Goal: Task Accomplishment & Management: Manage account settings

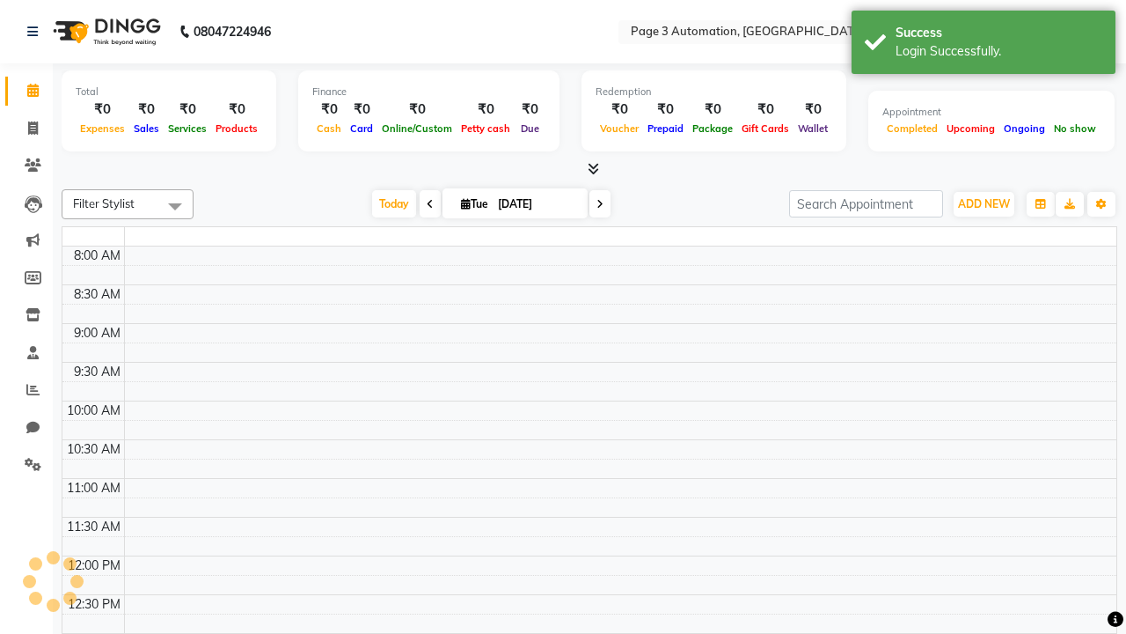
select select "en"
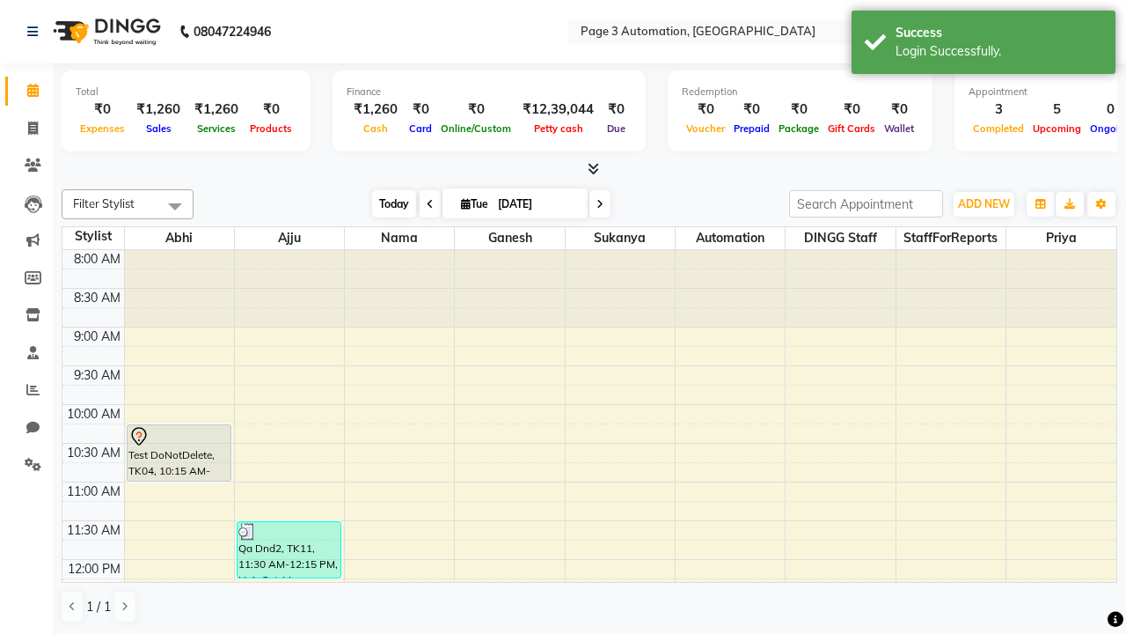
click at [385, 203] on span "Today" at bounding box center [394, 203] width 44 height 27
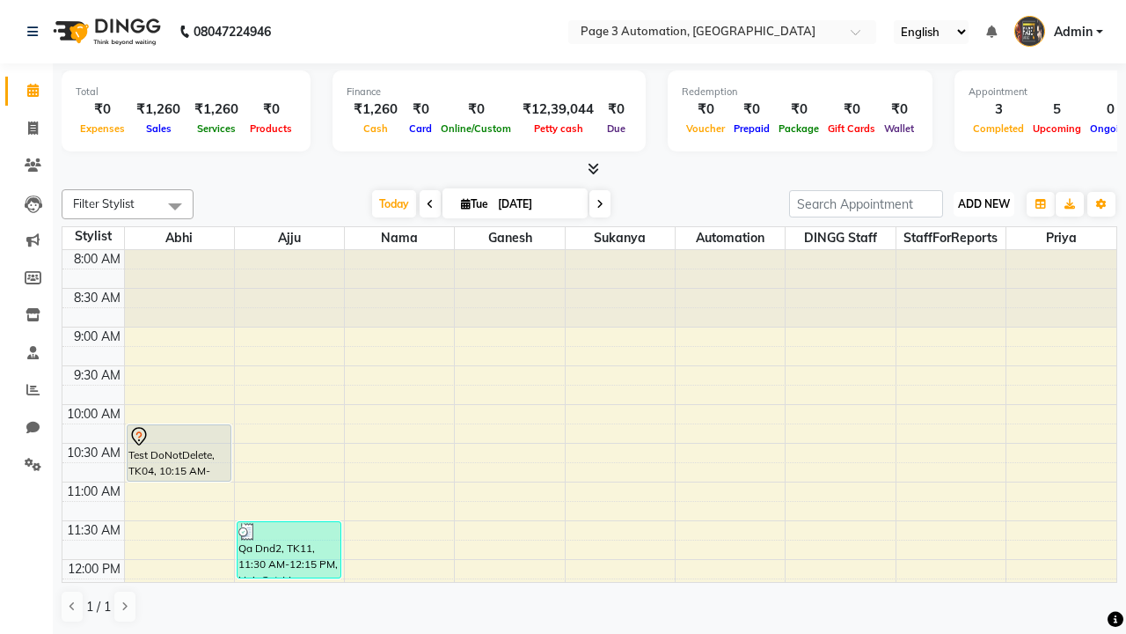
click at [984, 203] on span "ADD NEW" at bounding box center [984, 203] width 52 height 13
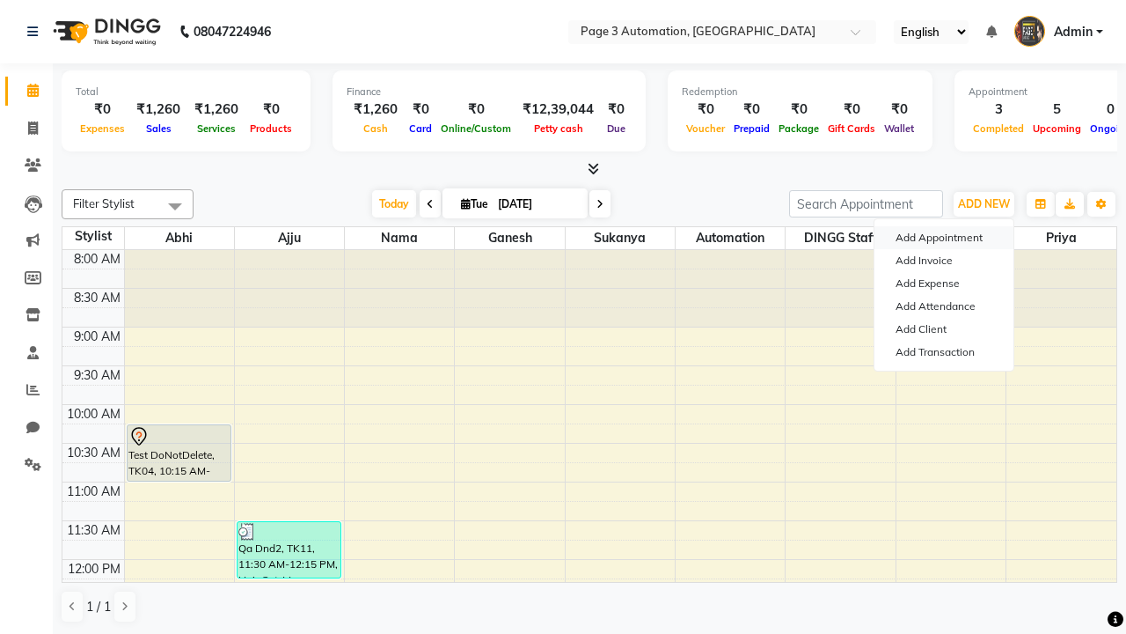
click at [944, 238] on button "Add Appointment" at bounding box center [944, 237] width 139 height 23
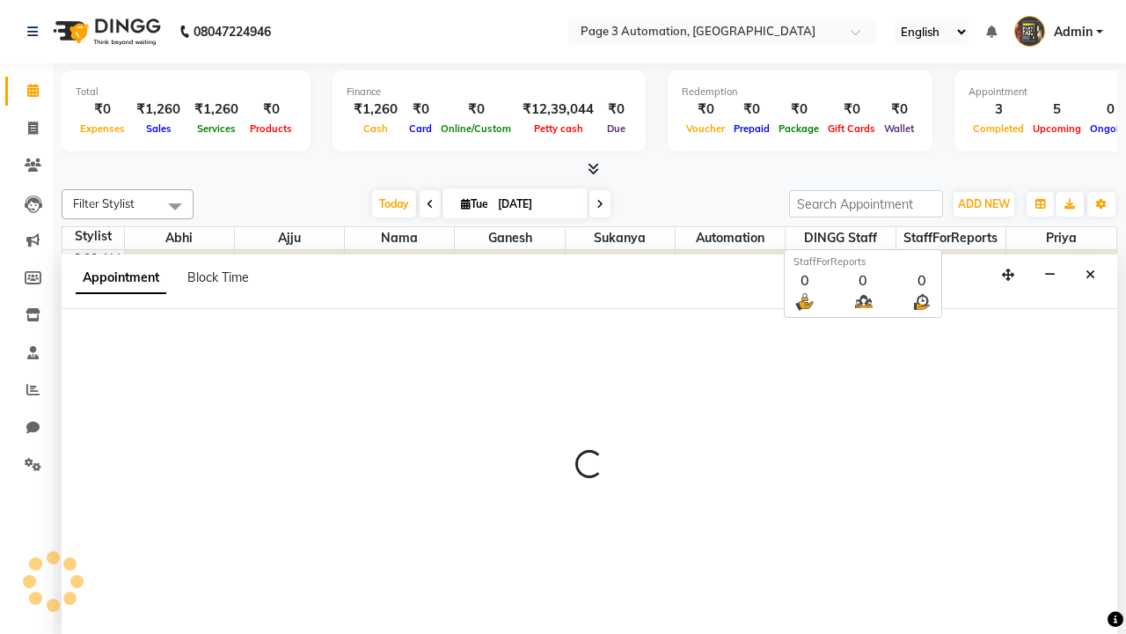
scroll to position [1, 0]
select select "tentative"
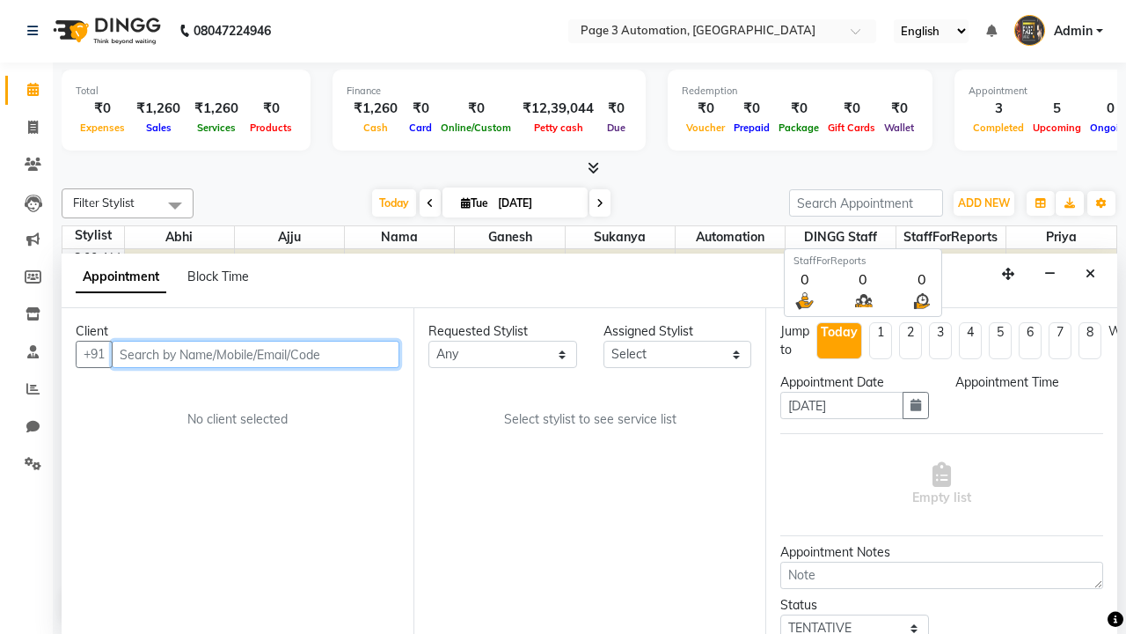
select select "540"
type input "8192346578"
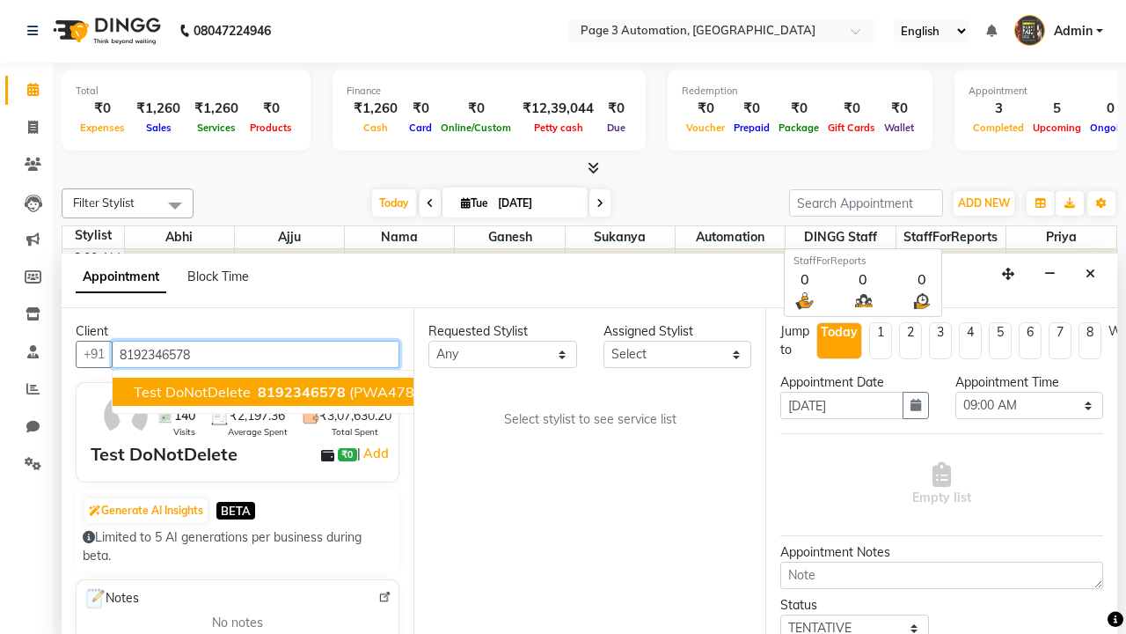
click at [258, 392] on span "8192346578" at bounding box center [302, 392] width 88 height 18
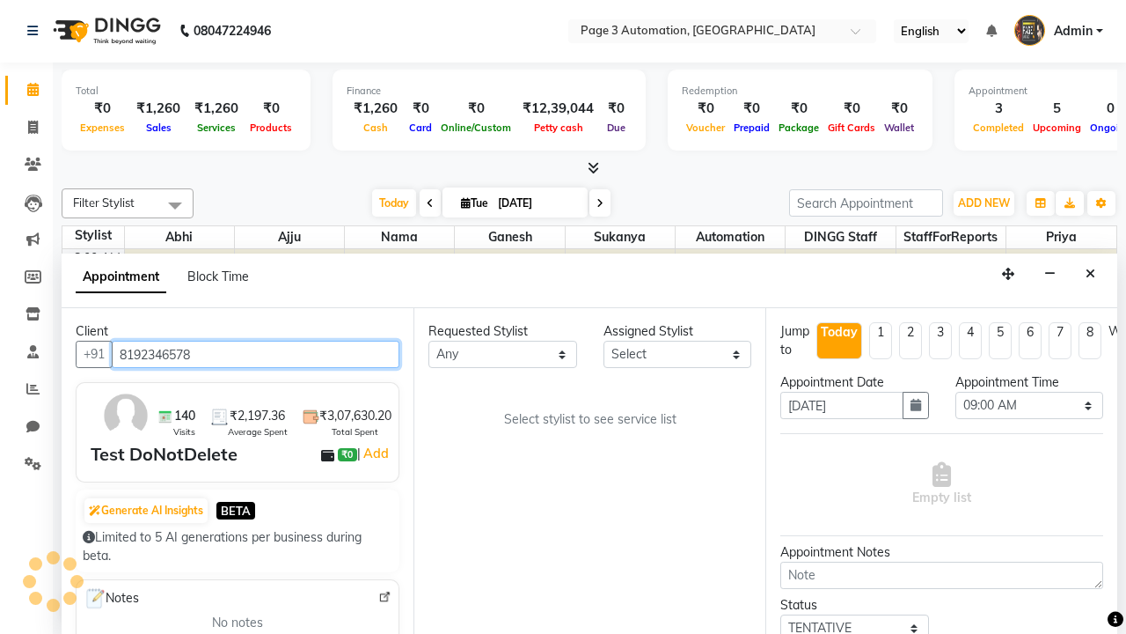
scroll to position [0, 0]
select select "711"
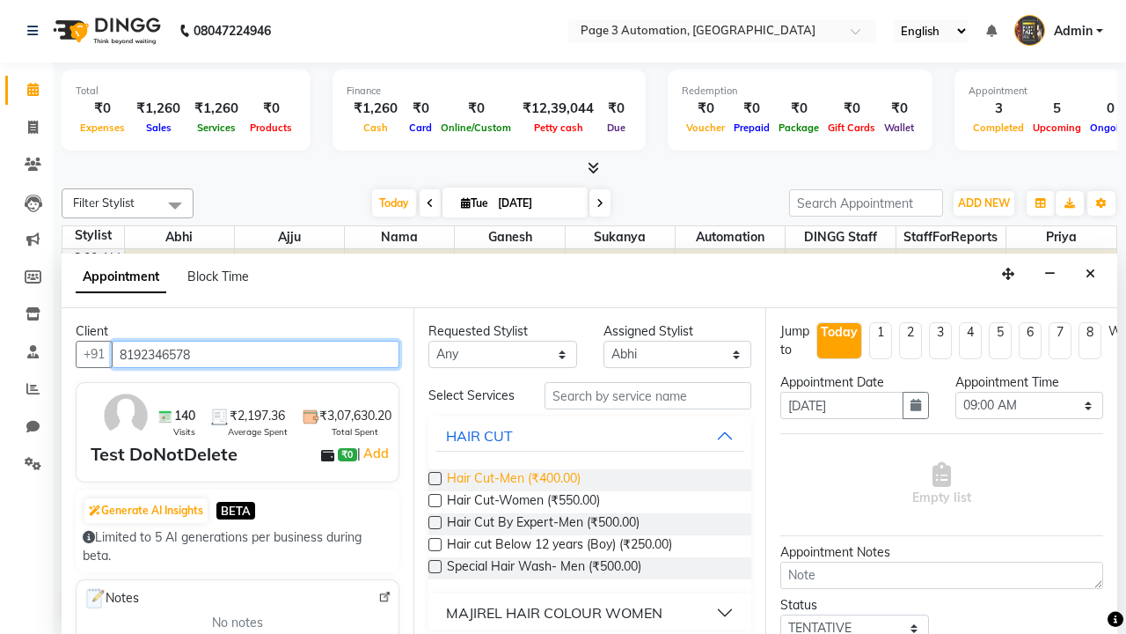
type input "8192346578"
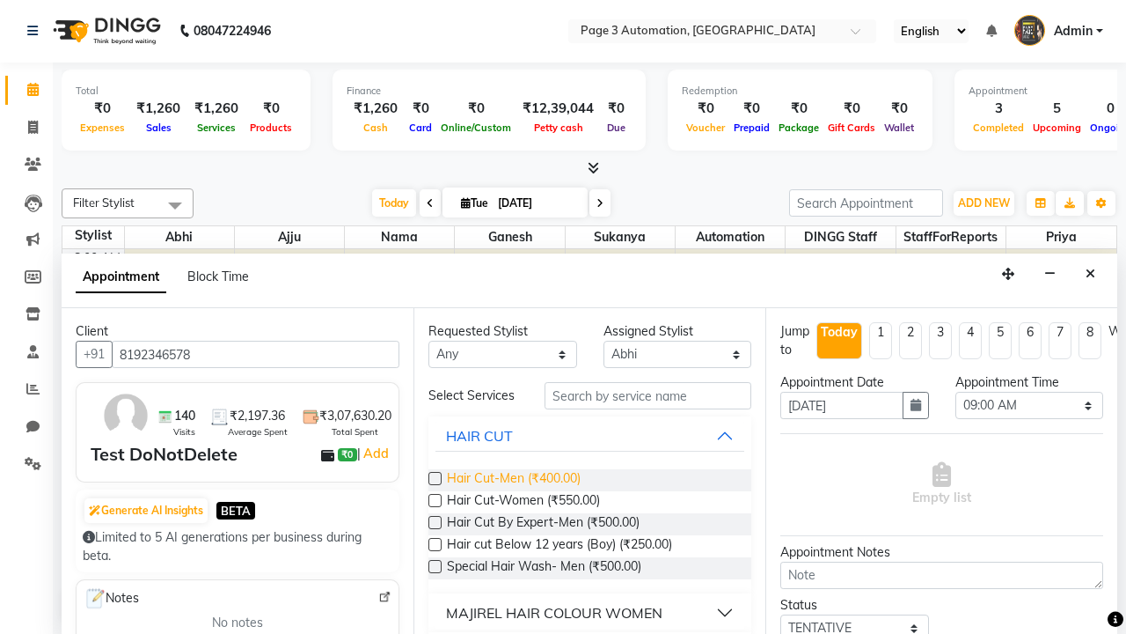
click at [513, 480] on span "Hair Cut-Men (₹400.00)" at bounding box center [514, 480] width 134 height 22
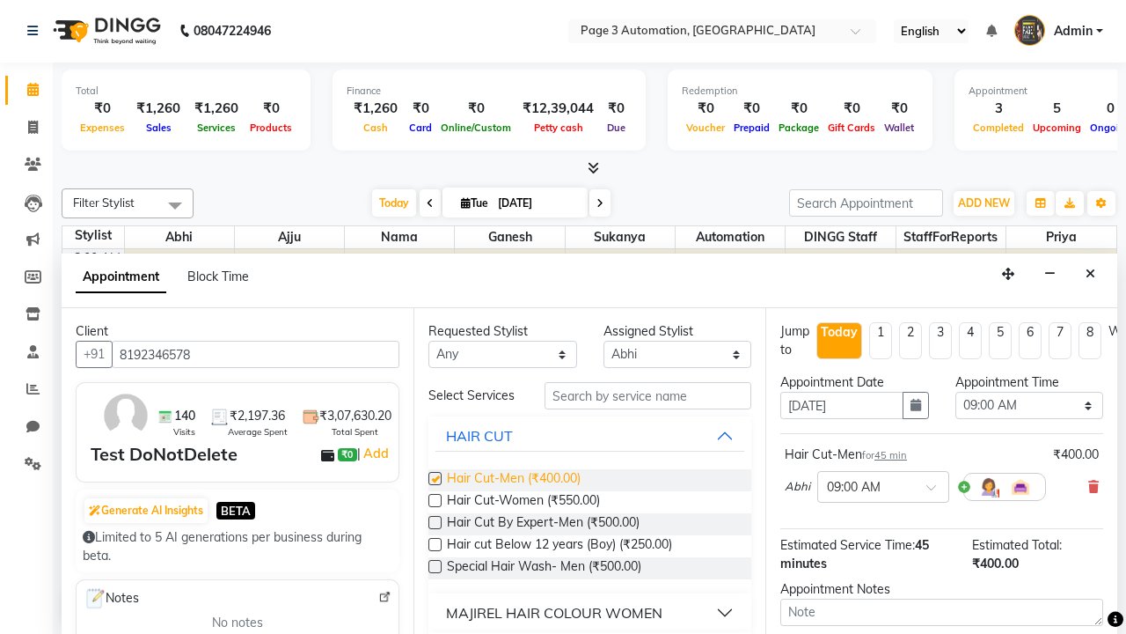
checkbox input "false"
select select "765"
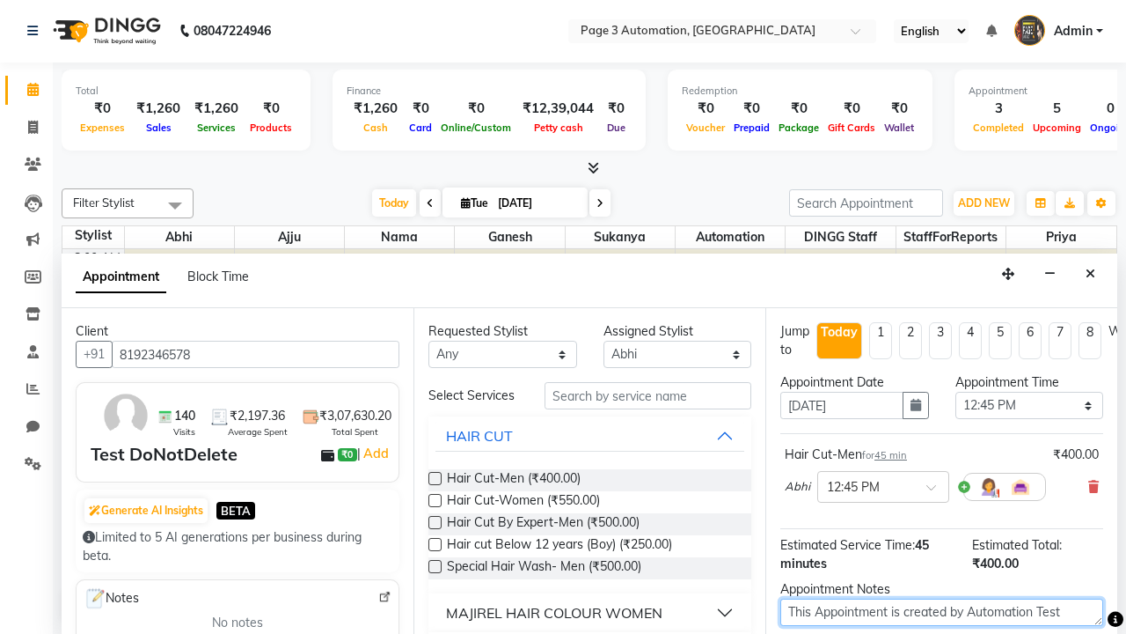
type textarea "This Appointment is created by Automation Test"
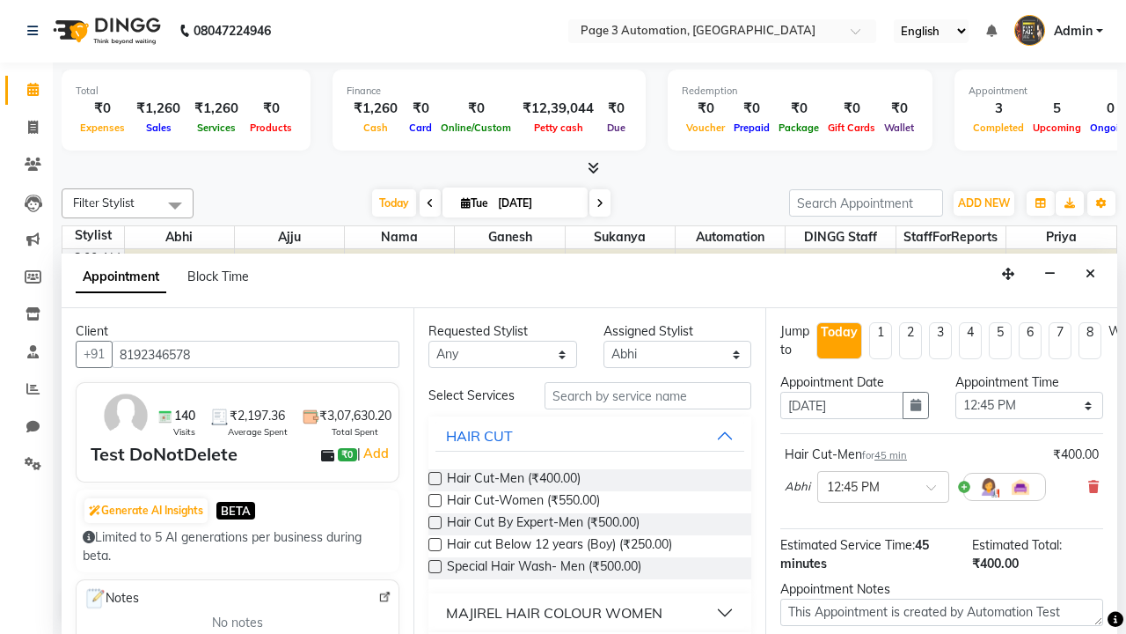
checkbox input "false"
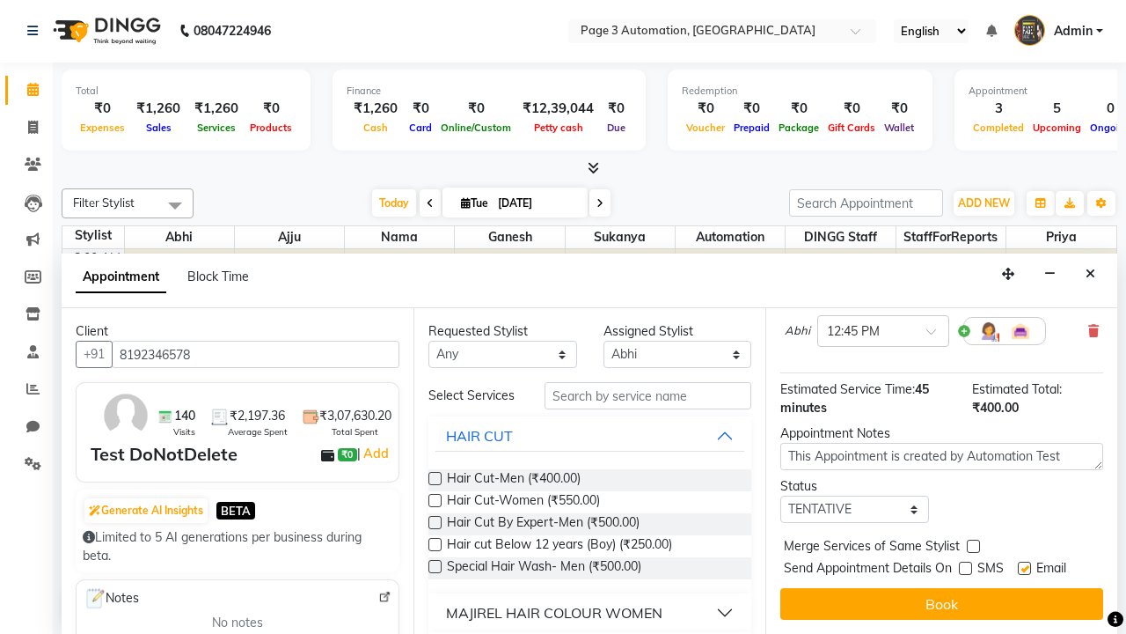
click at [1024, 568] on label at bounding box center [1024, 567] width 13 height 13
click at [1024, 568] on input "checkbox" at bounding box center [1023, 569] width 11 height 11
checkbox input "false"
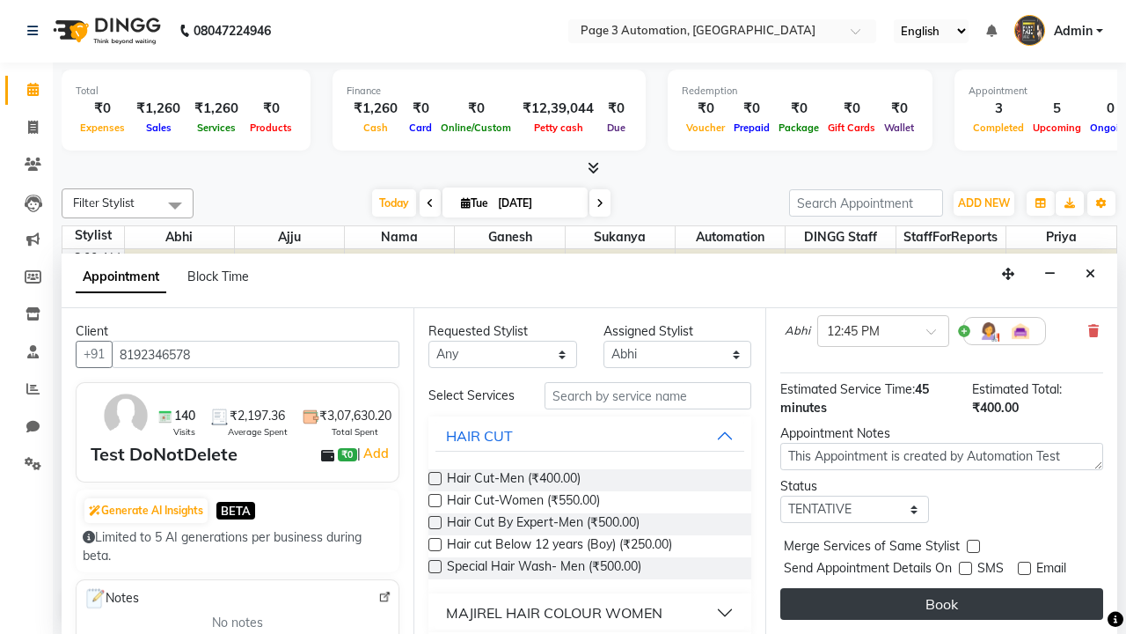
click at [942, 604] on button "Book" at bounding box center [942, 604] width 323 height 32
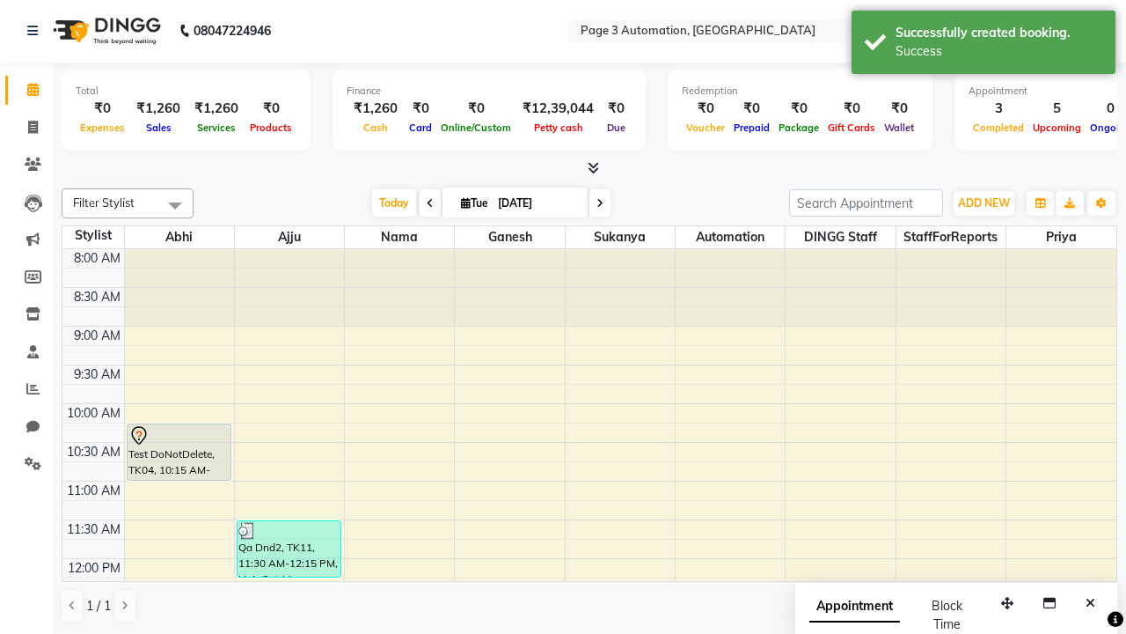
scroll to position [0, 0]
click at [984, 45] on div "Success" at bounding box center [999, 51] width 207 height 18
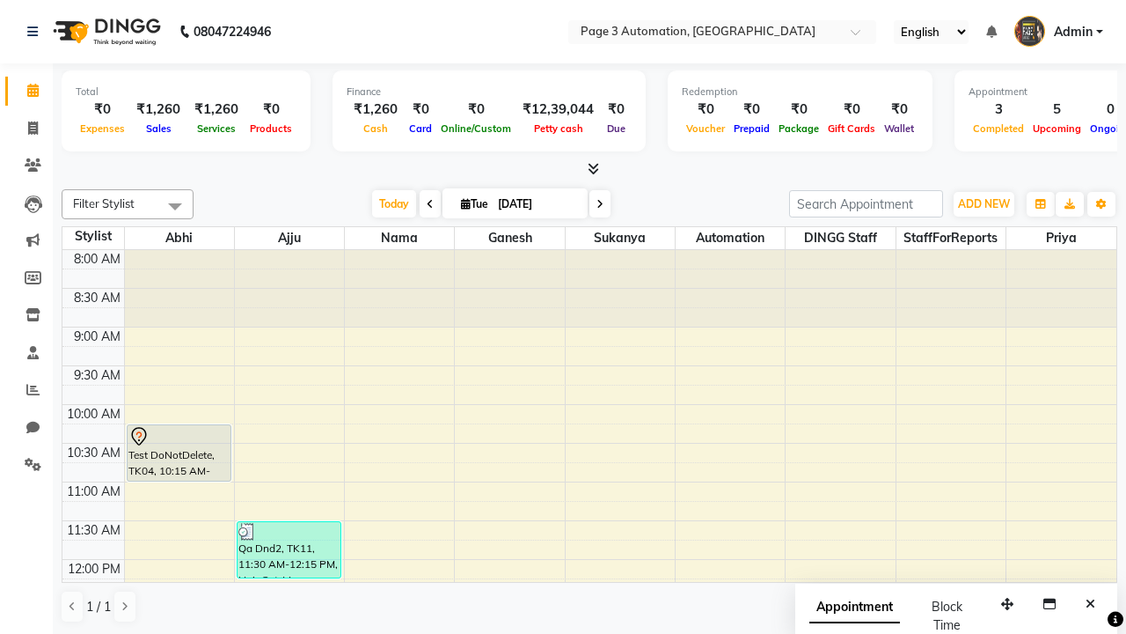
click at [175, 206] on span at bounding box center [175, 205] width 35 height 33
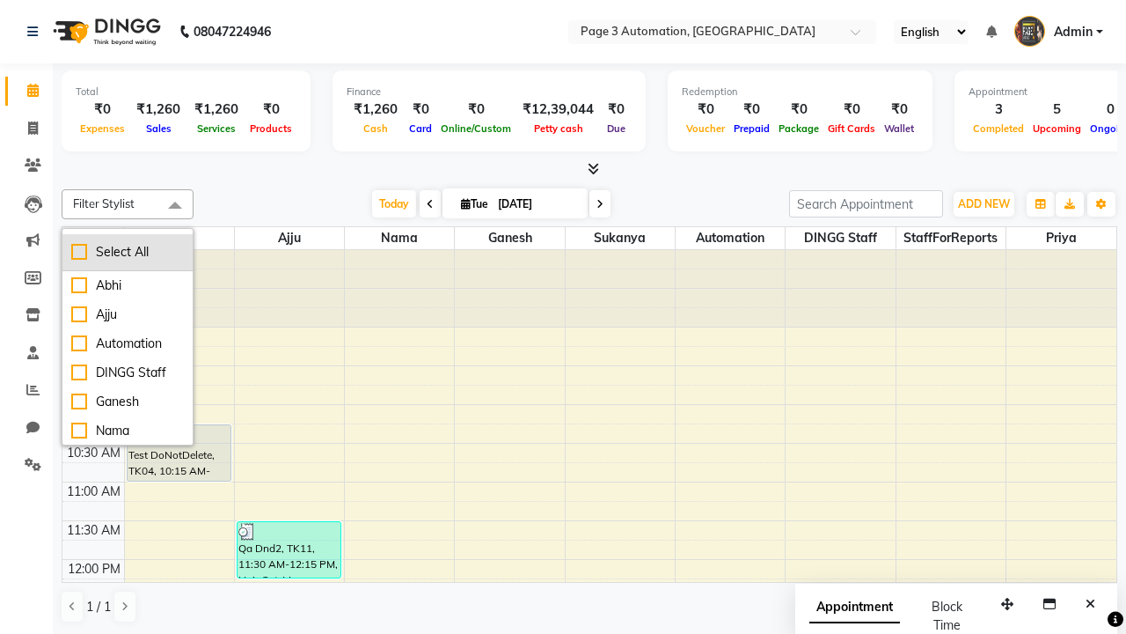
click at [128, 252] on div "Select All" at bounding box center [127, 252] width 113 height 18
checkbox input "true"
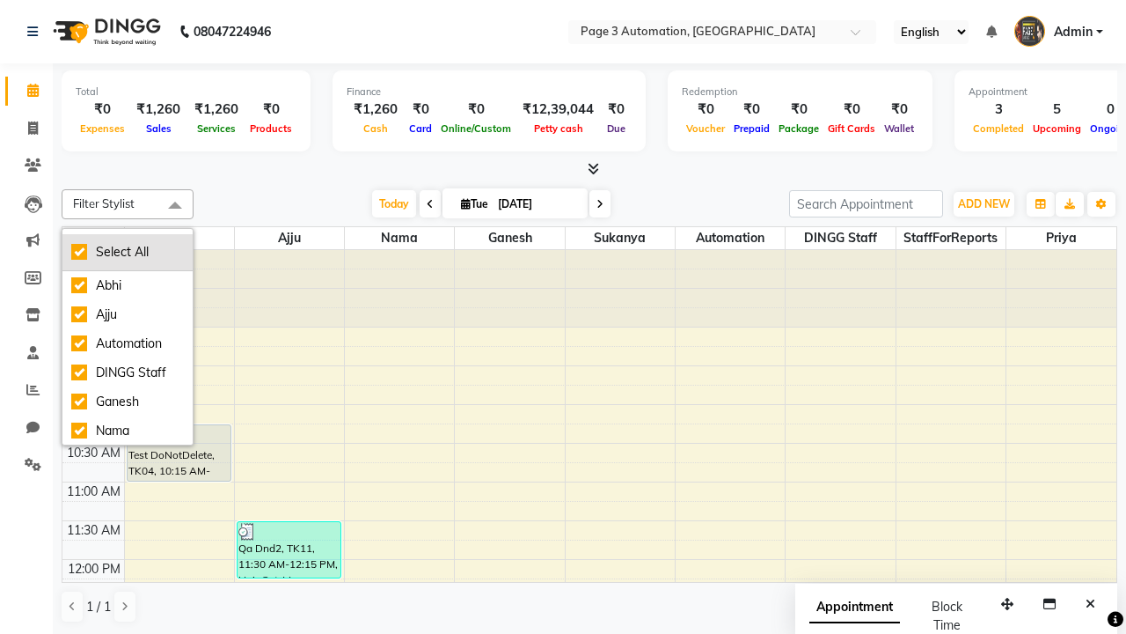
checkbox input "true"
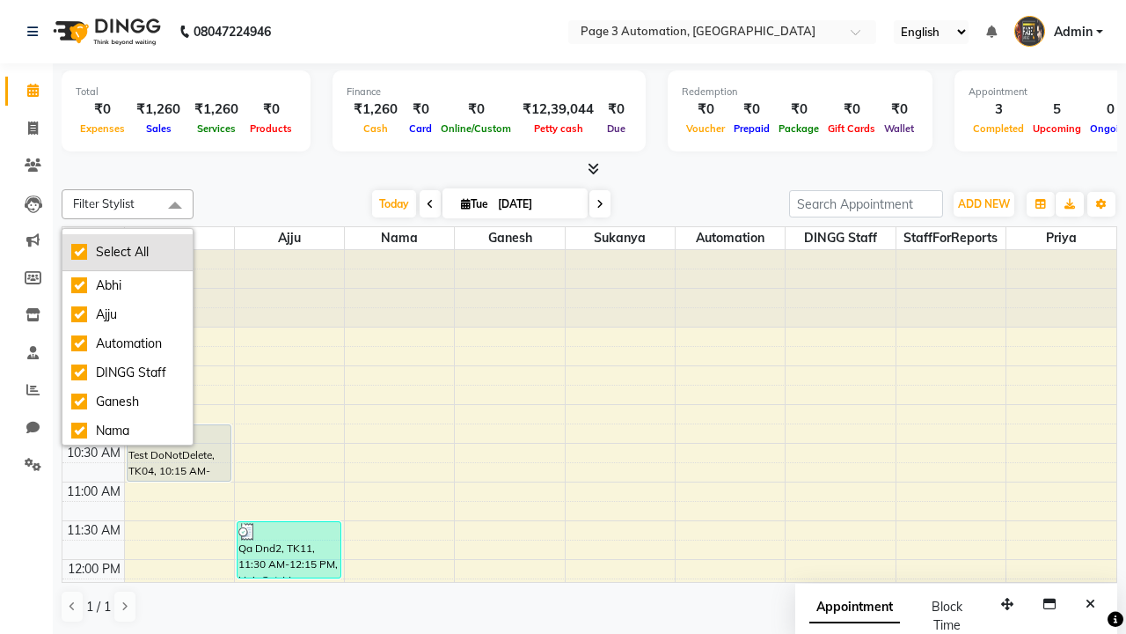
checkbox input "true"
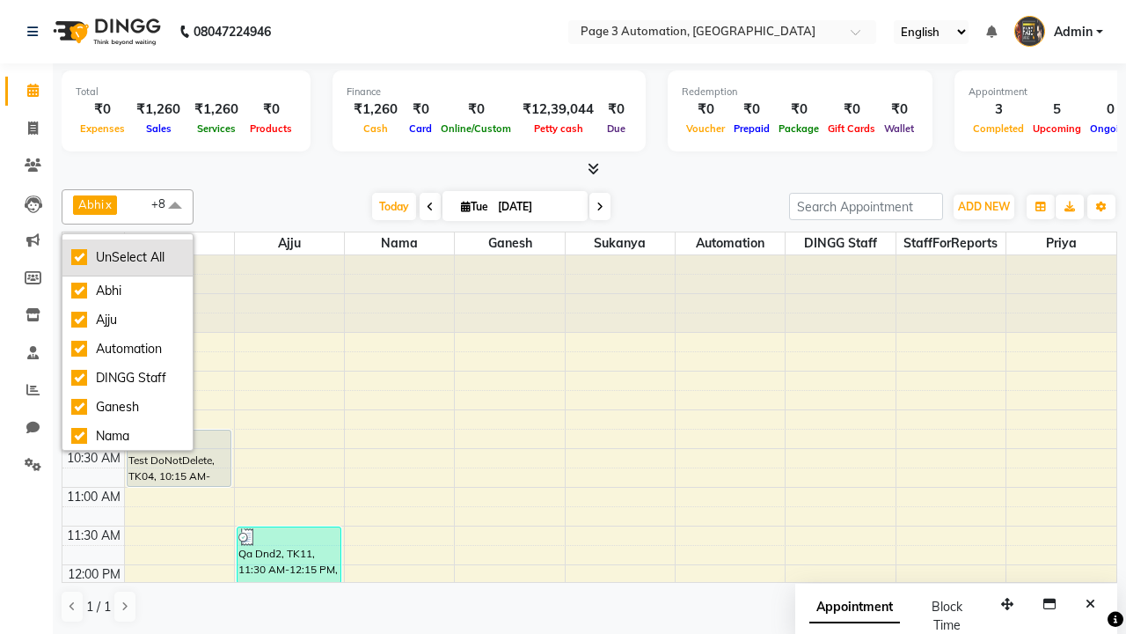
click at [128, 257] on div "UnSelect All" at bounding box center [127, 257] width 113 height 18
checkbox input "false"
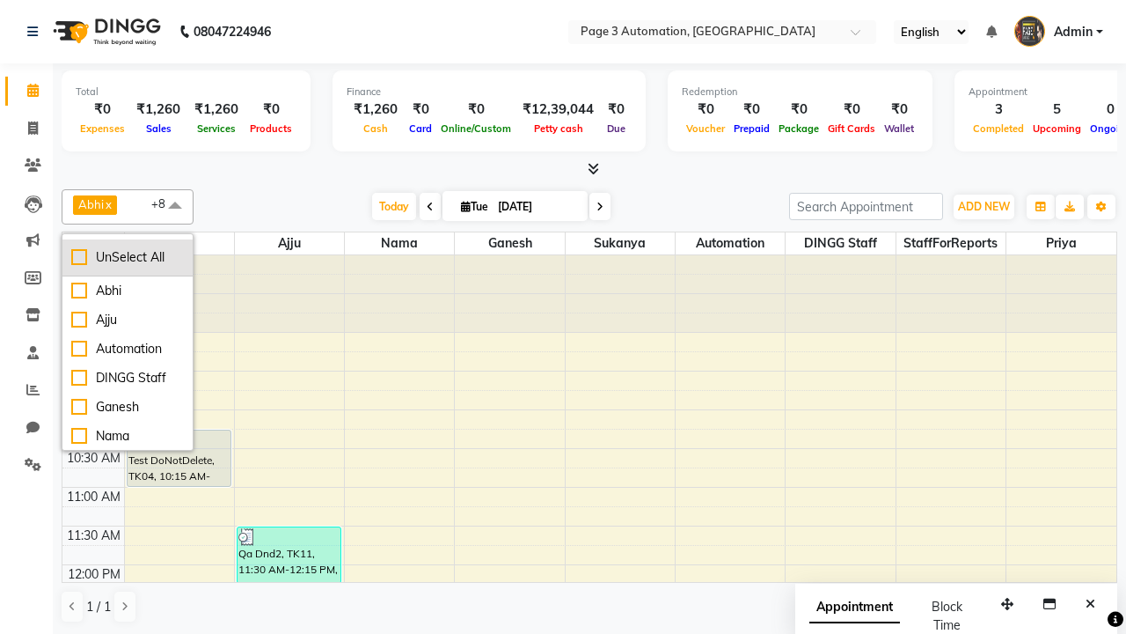
checkbox input "false"
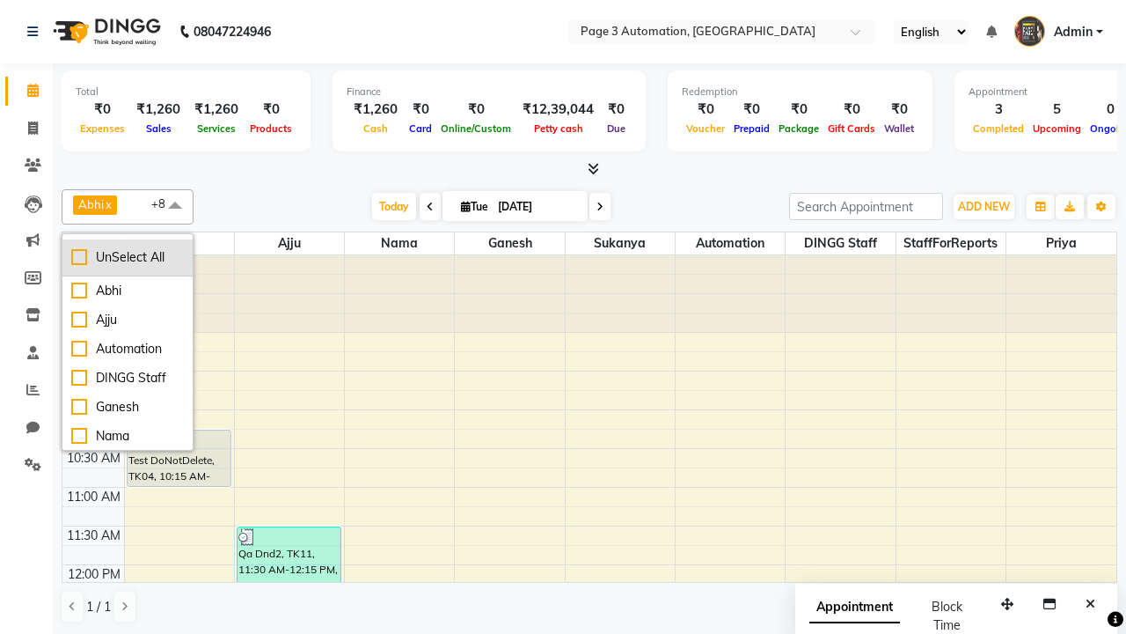
checkbox input "false"
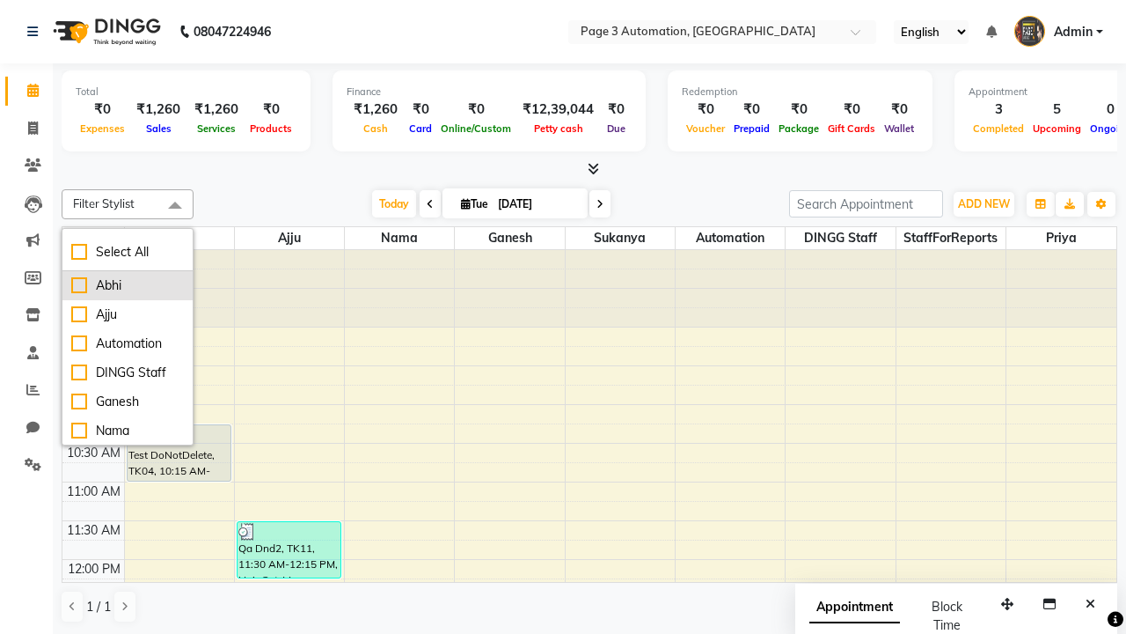
click at [128, 285] on div "Abhi" at bounding box center [127, 285] width 113 height 18
checkbox input "true"
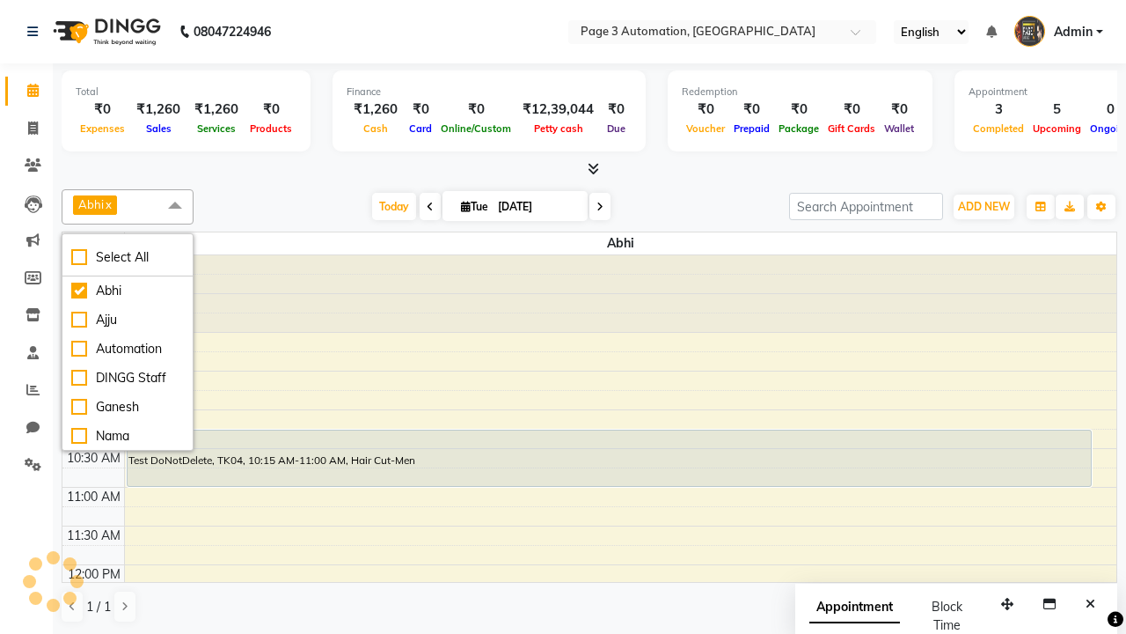
click at [175, 206] on span at bounding box center [175, 205] width 35 height 33
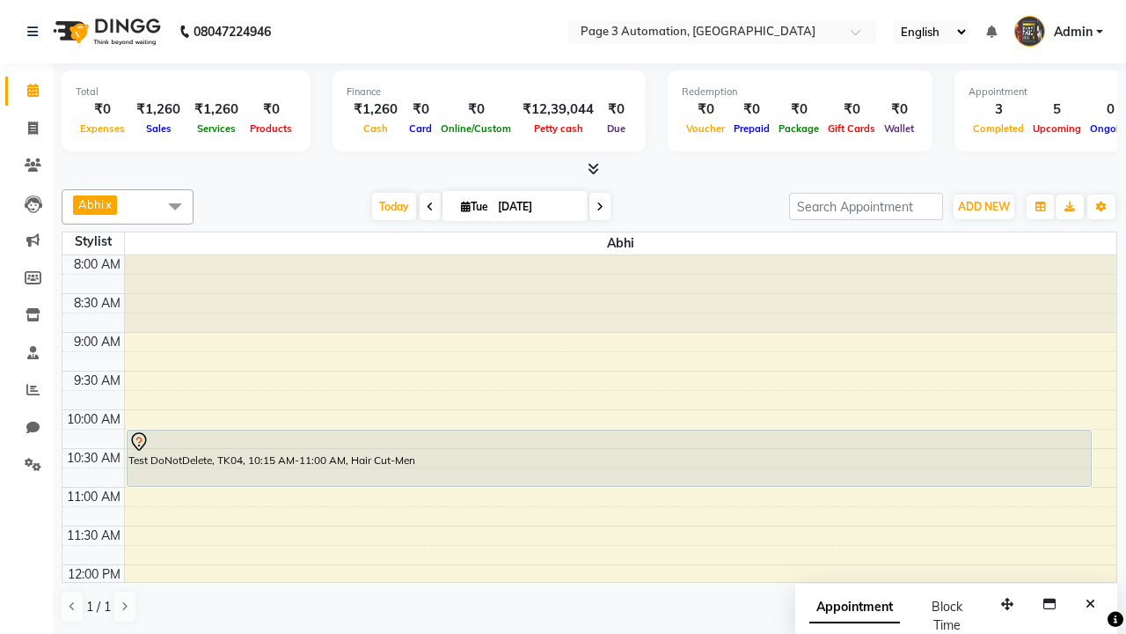
select select "7"
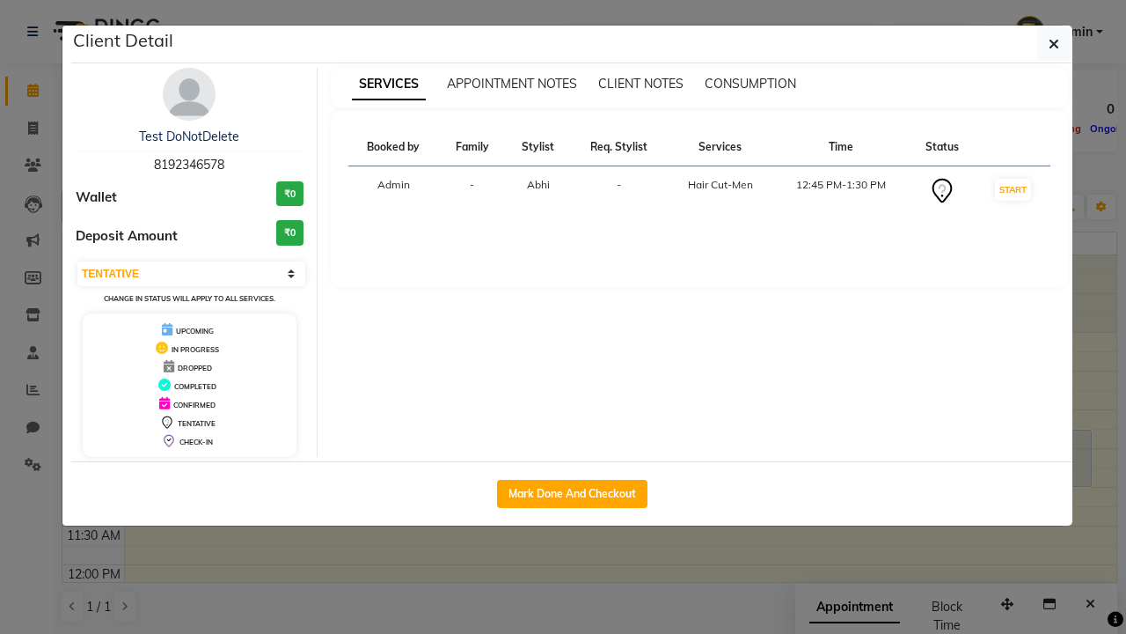
scroll to position [233, 0]
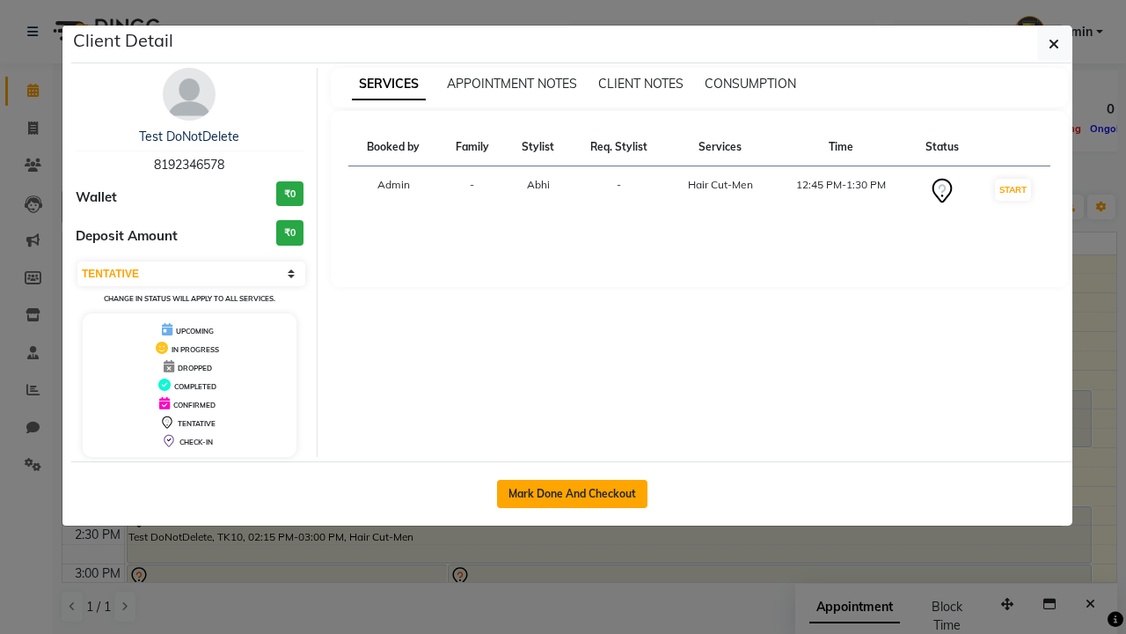
click at [572, 493] on button "Mark Done And Checkout" at bounding box center [572, 494] width 150 height 28
select select "service"
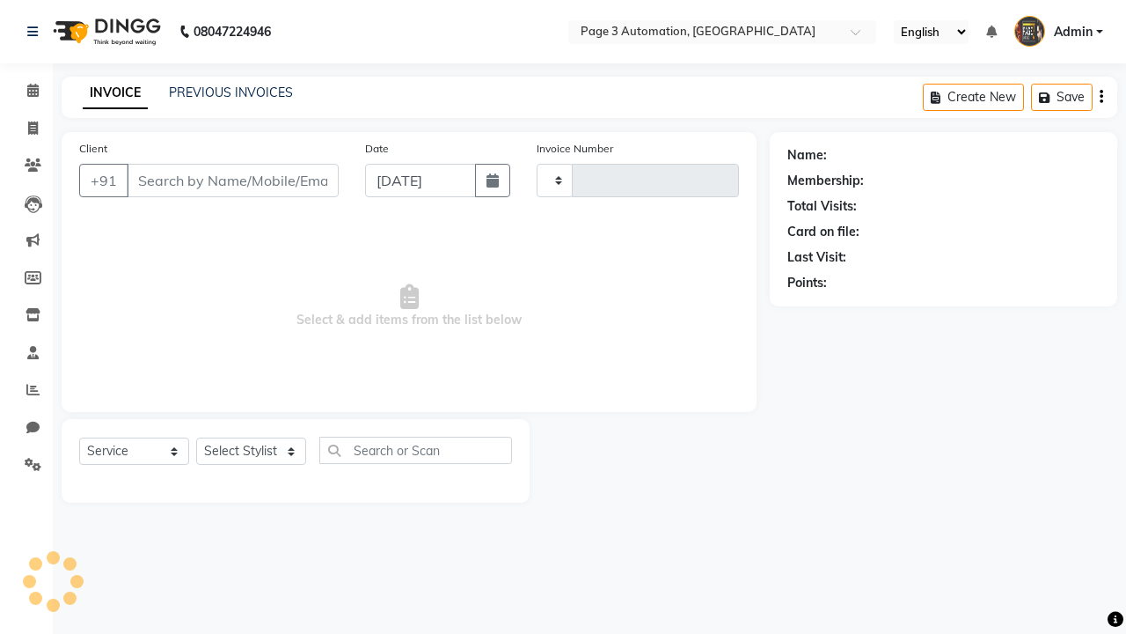
type input "8735"
select select "2774"
type input "8192346578"
select select "711"
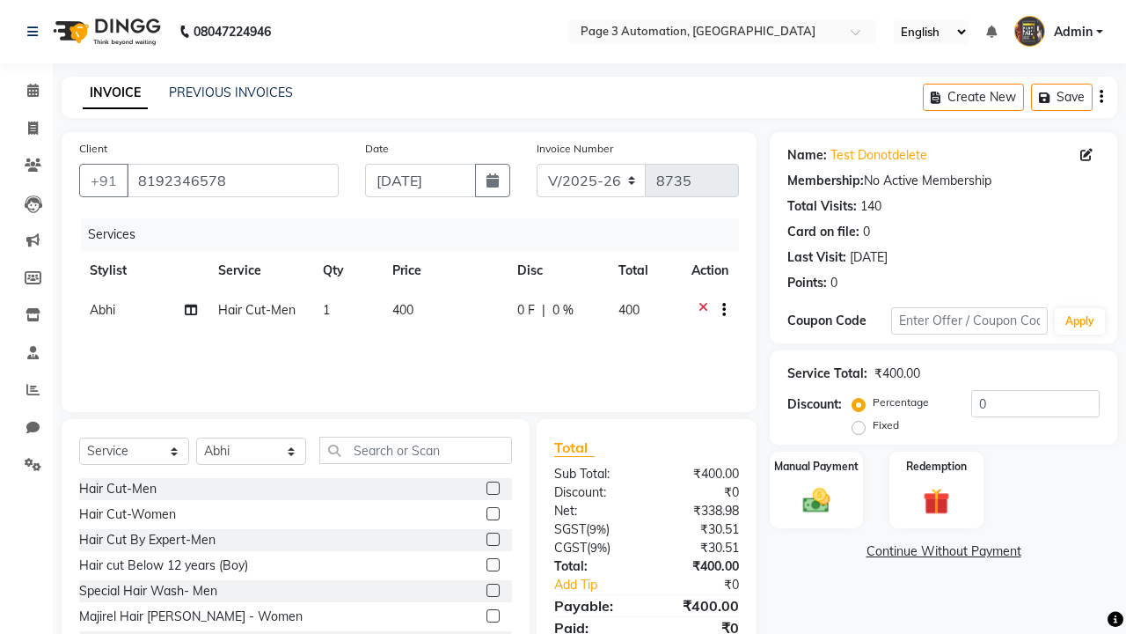
click at [493, 539] on label at bounding box center [493, 538] width 13 height 13
click at [493, 539] on input "checkbox" at bounding box center [492, 539] width 11 height 11
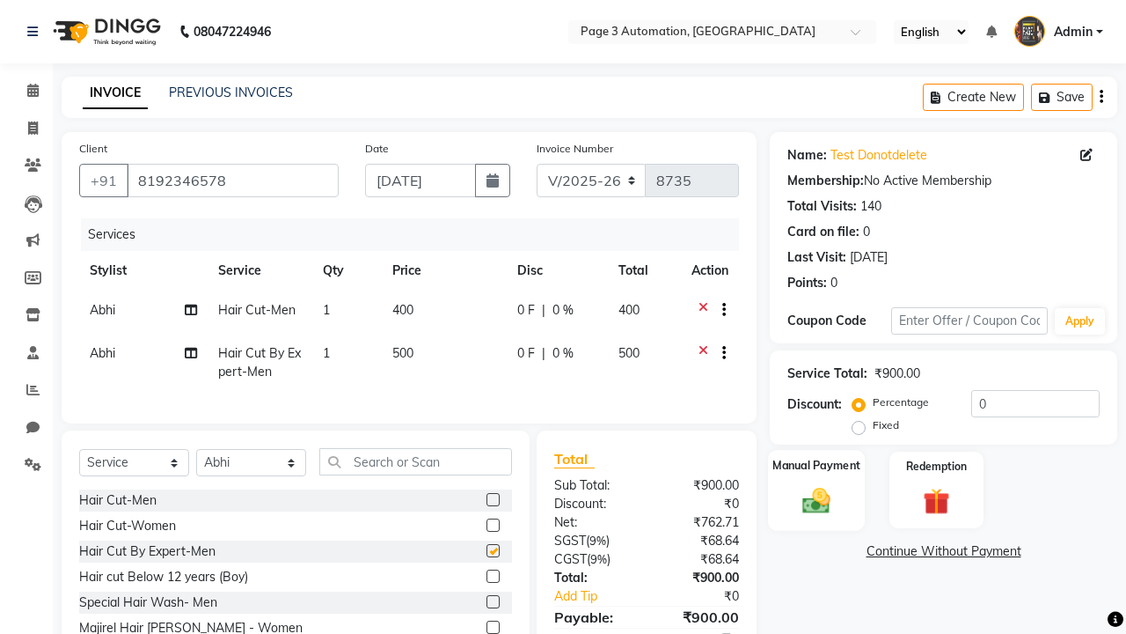
click at [817, 465] on label "Manual Payment" at bounding box center [817, 465] width 88 height 17
checkbox input "false"
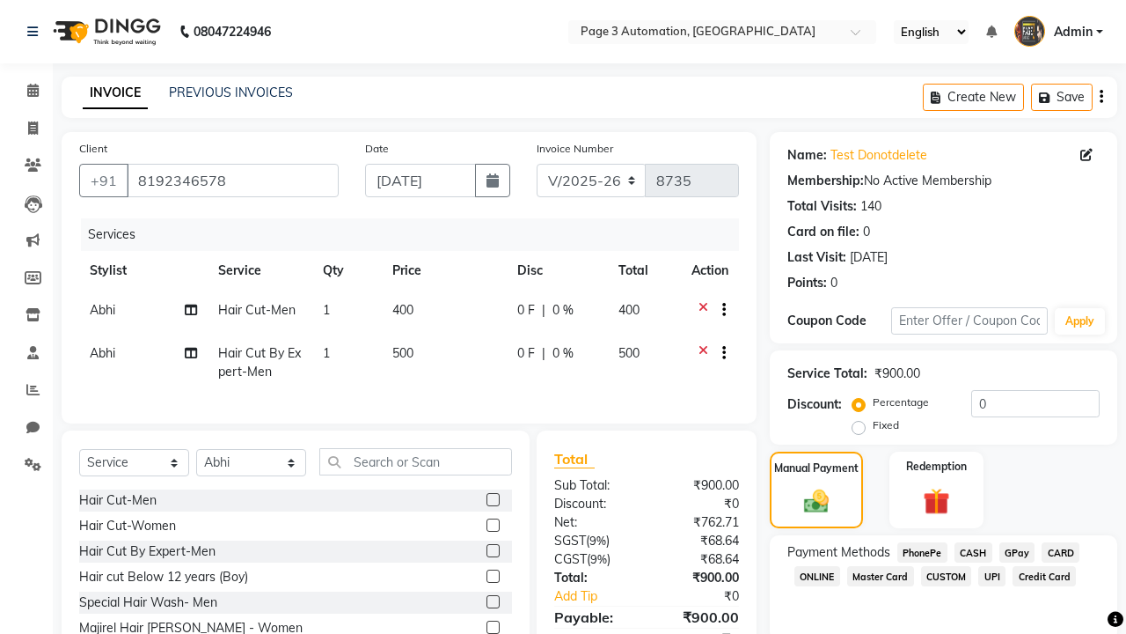
click at [973, 552] on span "CASH" at bounding box center [974, 552] width 38 height 20
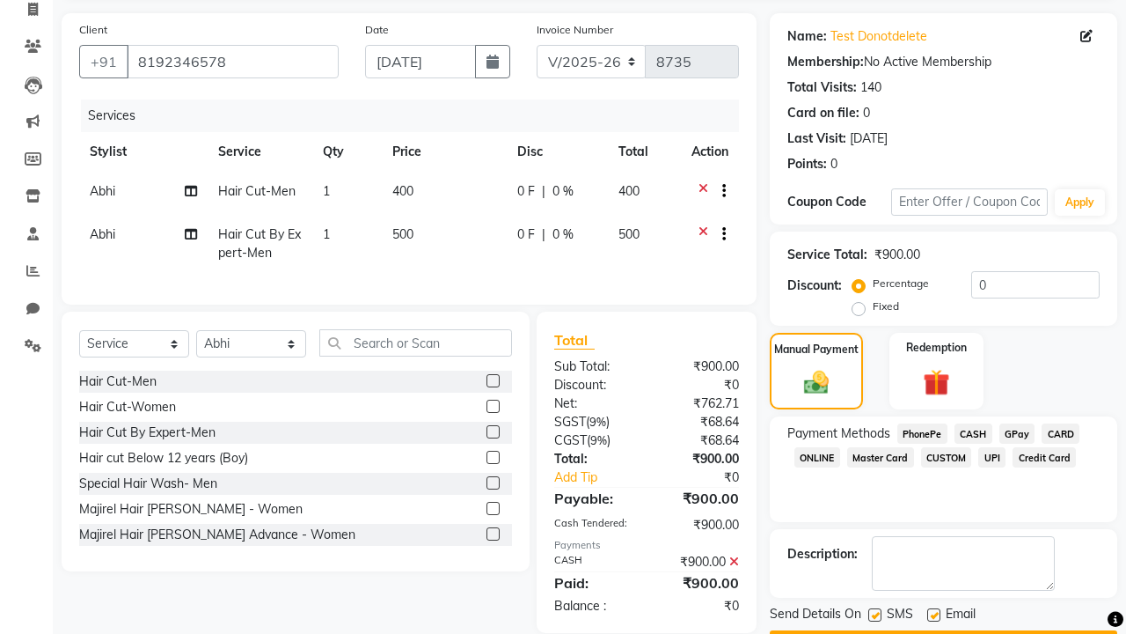
click at [875, 614] on label at bounding box center [875, 614] width 13 height 13
click at [875, 614] on input "checkbox" at bounding box center [874, 615] width 11 height 11
checkbox input "false"
click at [934, 614] on label at bounding box center [933, 614] width 13 height 13
click at [934, 614] on input "checkbox" at bounding box center [932, 615] width 11 height 11
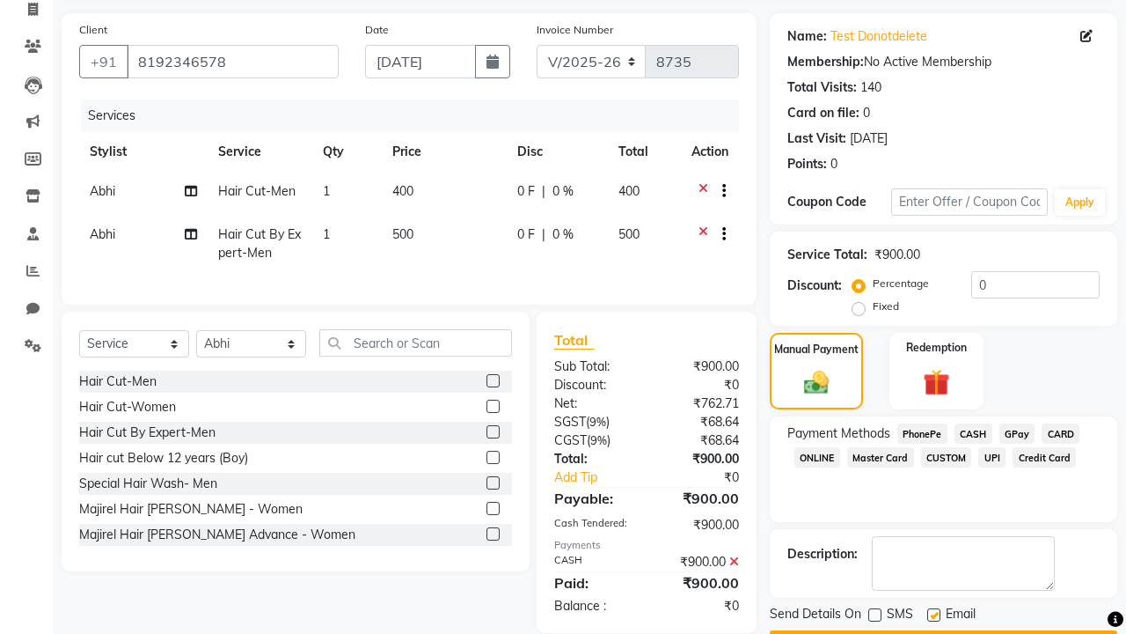
checkbox input "false"
click at [943, 630] on button "Checkout" at bounding box center [944, 643] width 348 height 27
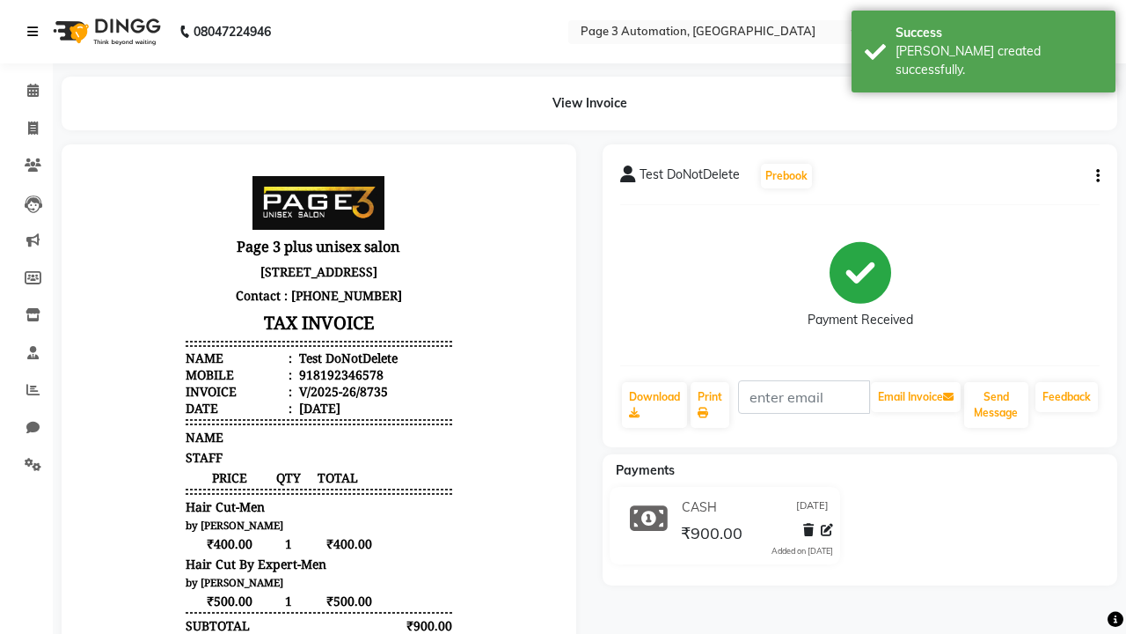
click at [984, 45] on div "[PERSON_NAME] created successfully." at bounding box center [999, 60] width 207 height 37
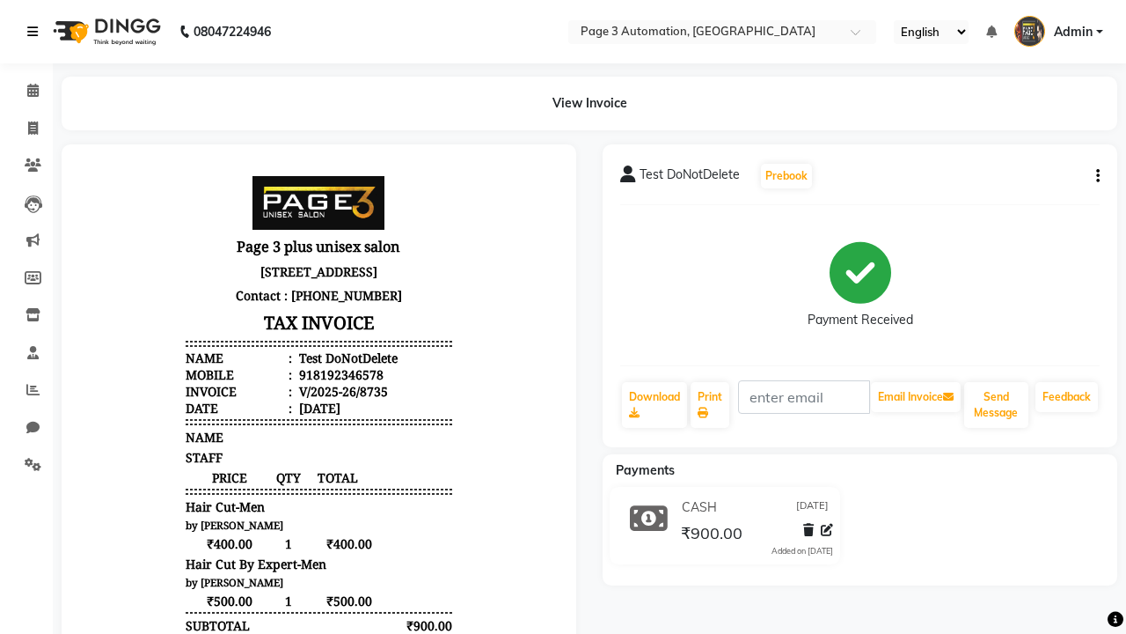
click at [36, 32] on icon at bounding box center [32, 32] width 11 height 12
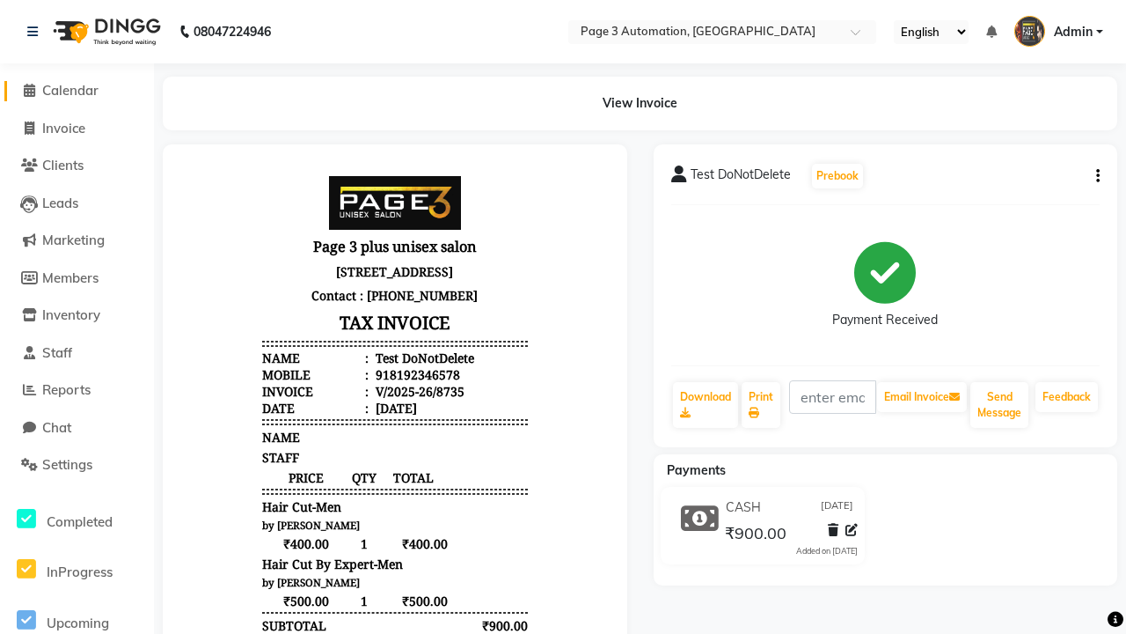
click at [77, 91] on span "Calendar" at bounding box center [70, 90] width 56 height 17
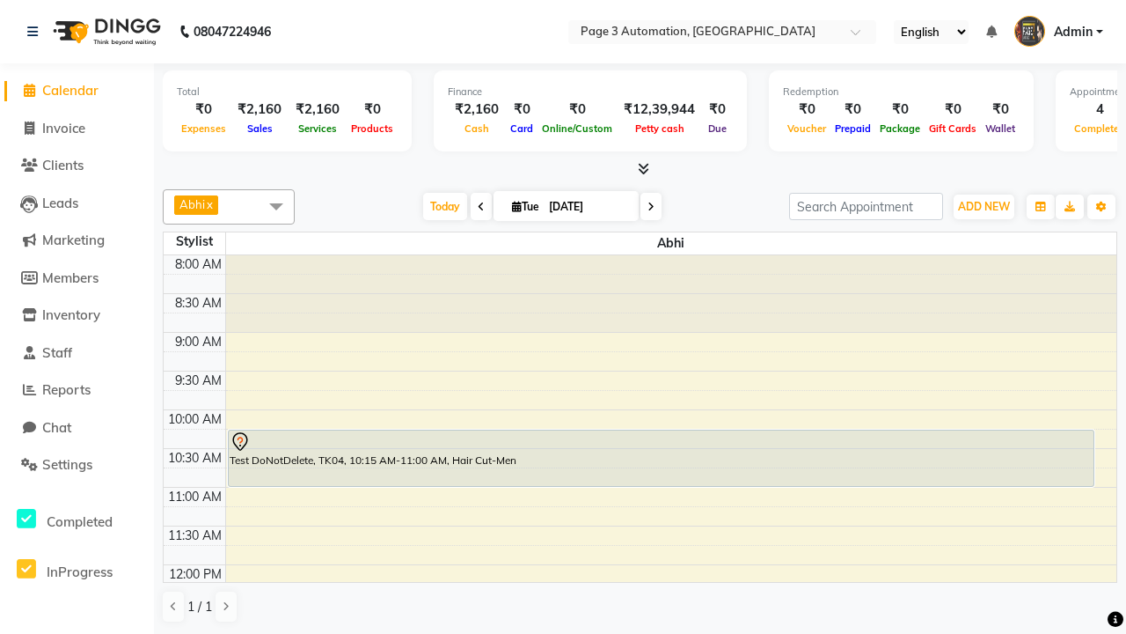
select select "3"
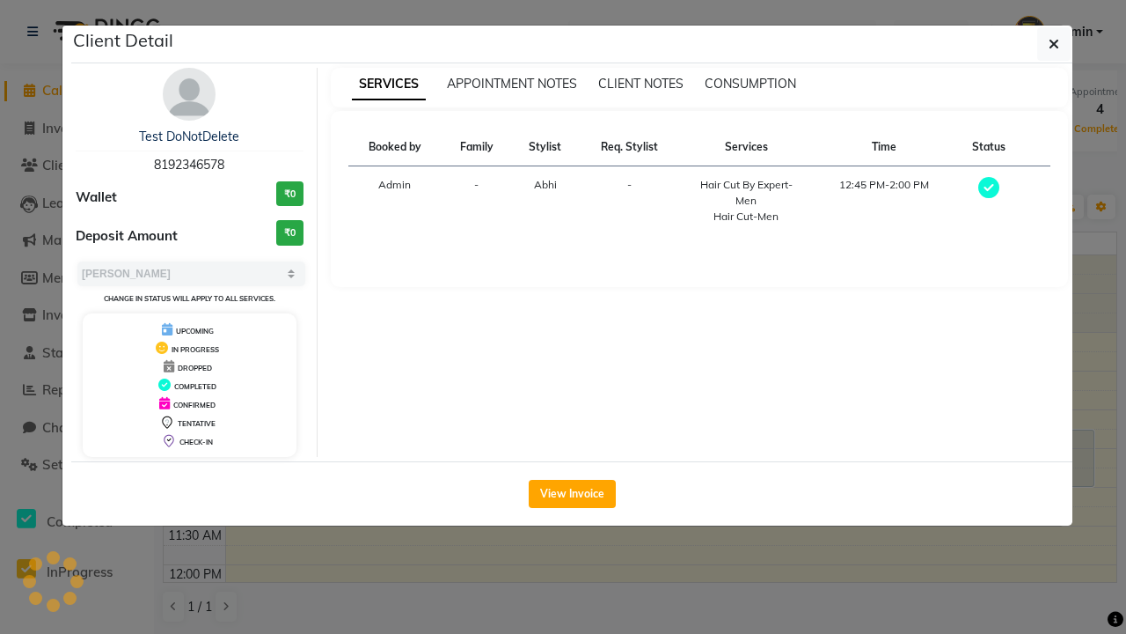
scroll to position [253, 0]
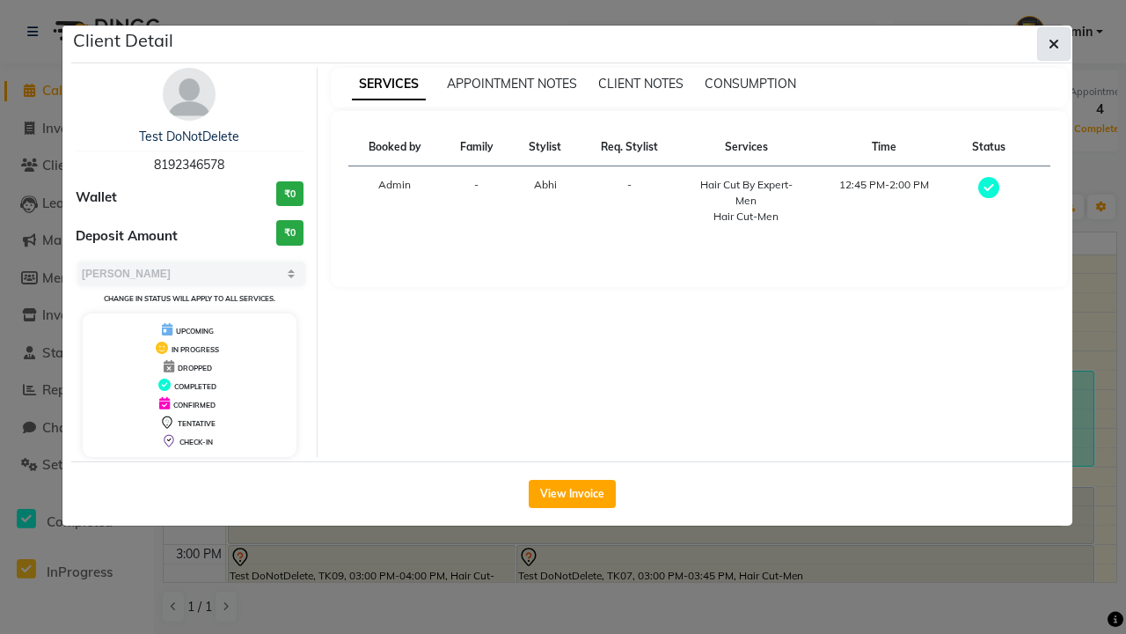
click at [1054, 44] on icon "button" at bounding box center [1054, 44] width 11 height 14
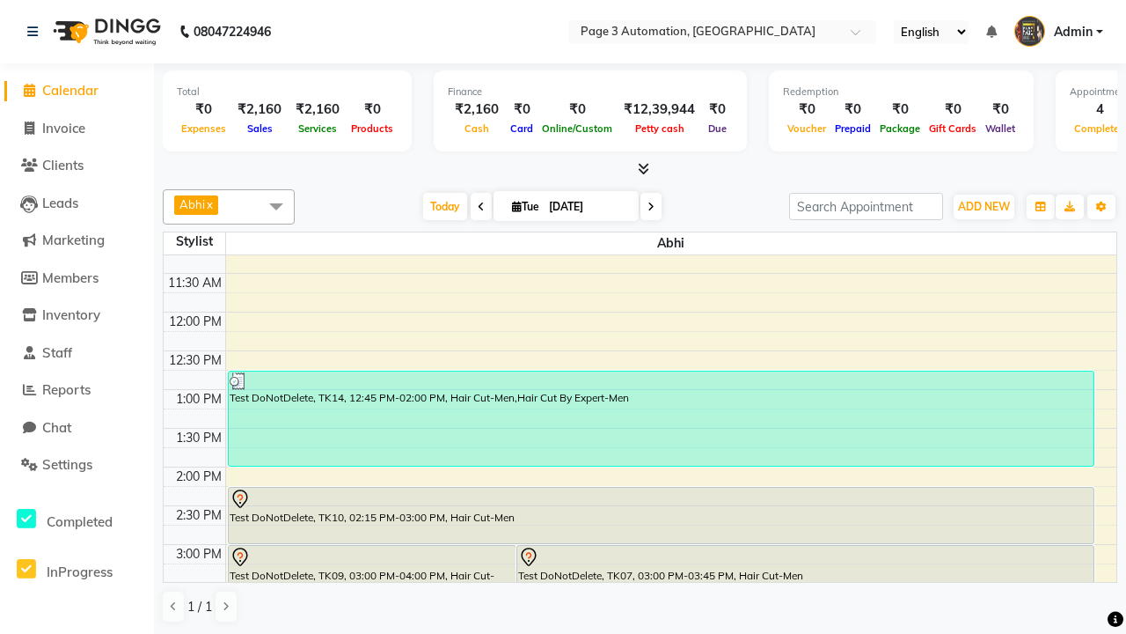
click at [276, 206] on span at bounding box center [276, 205] width 35 height 33
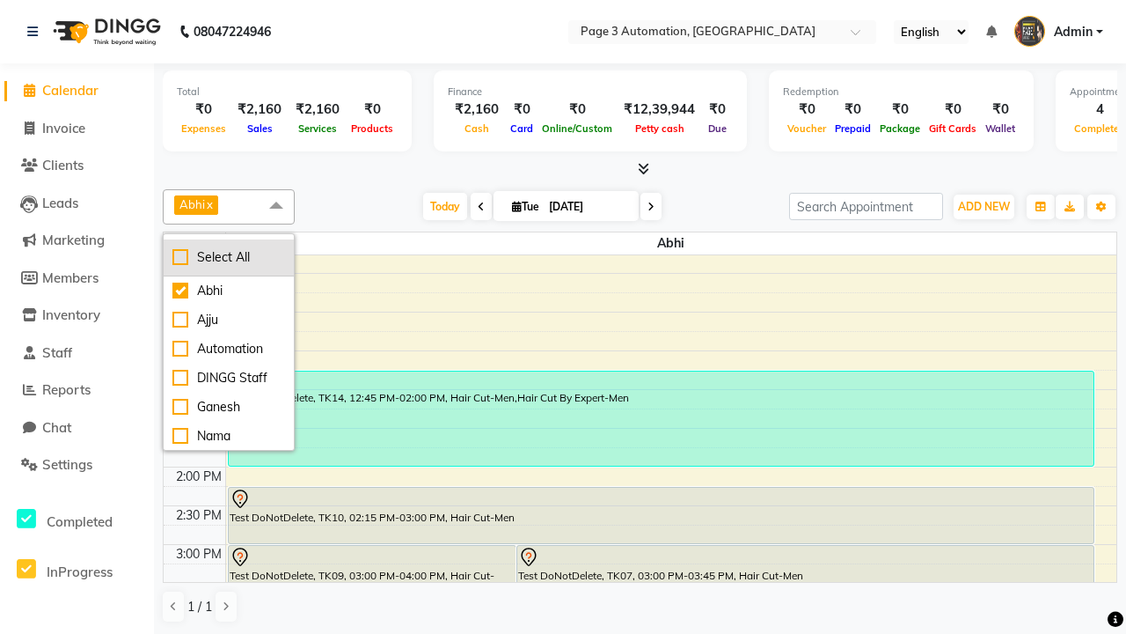
click at [229, 257] on div "Select All" at bounding box center [228, 257] width 113 height 18
checkbox input "true"
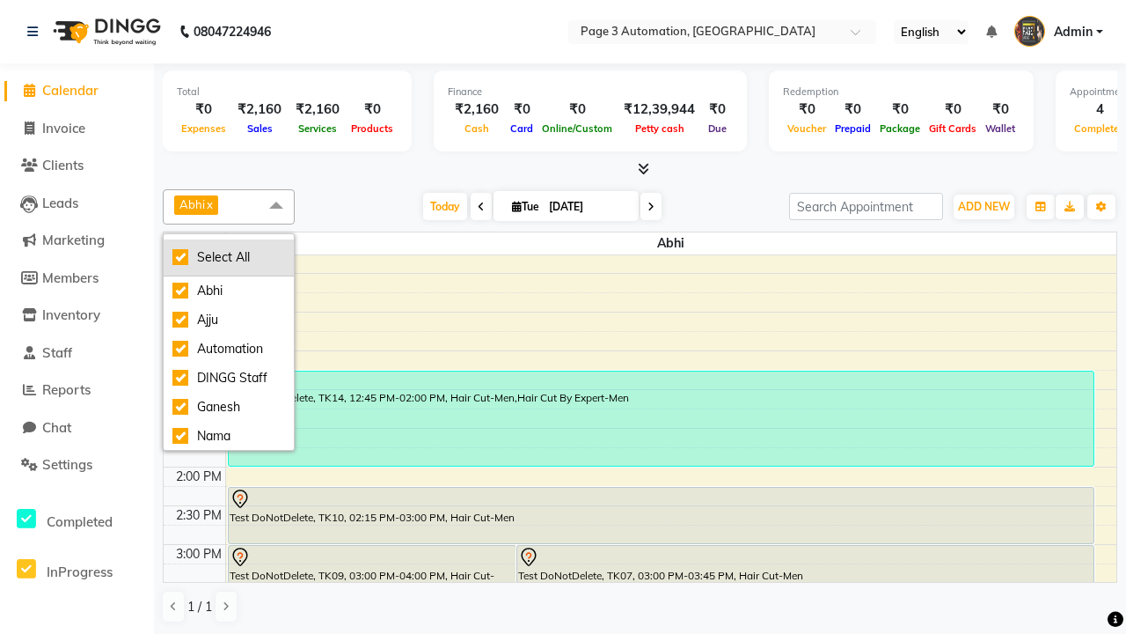
checkbox input "true"
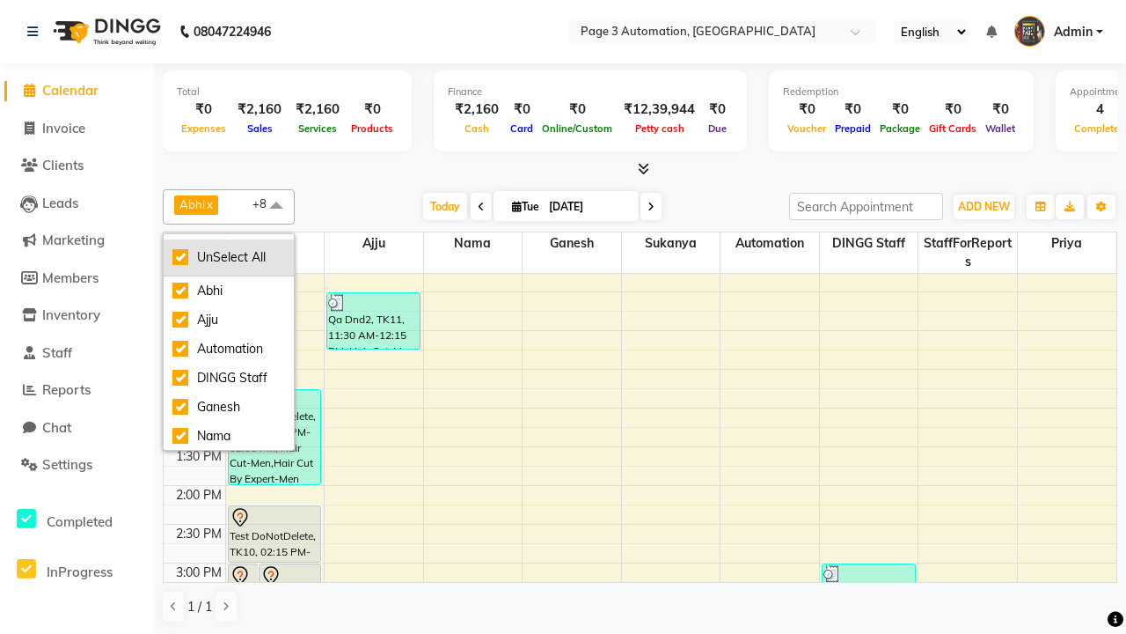
click at [229, 257] on div "UnSelect All" at bounding box center [228, 257] width 113 height 18
checkbox input "false"
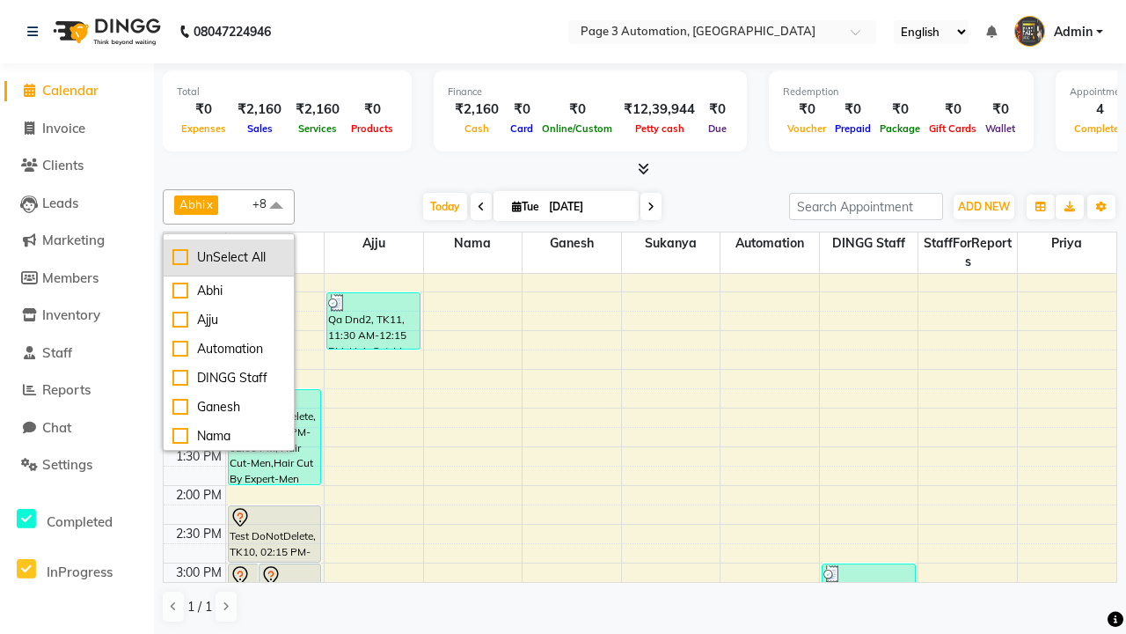
checkbox input "false"
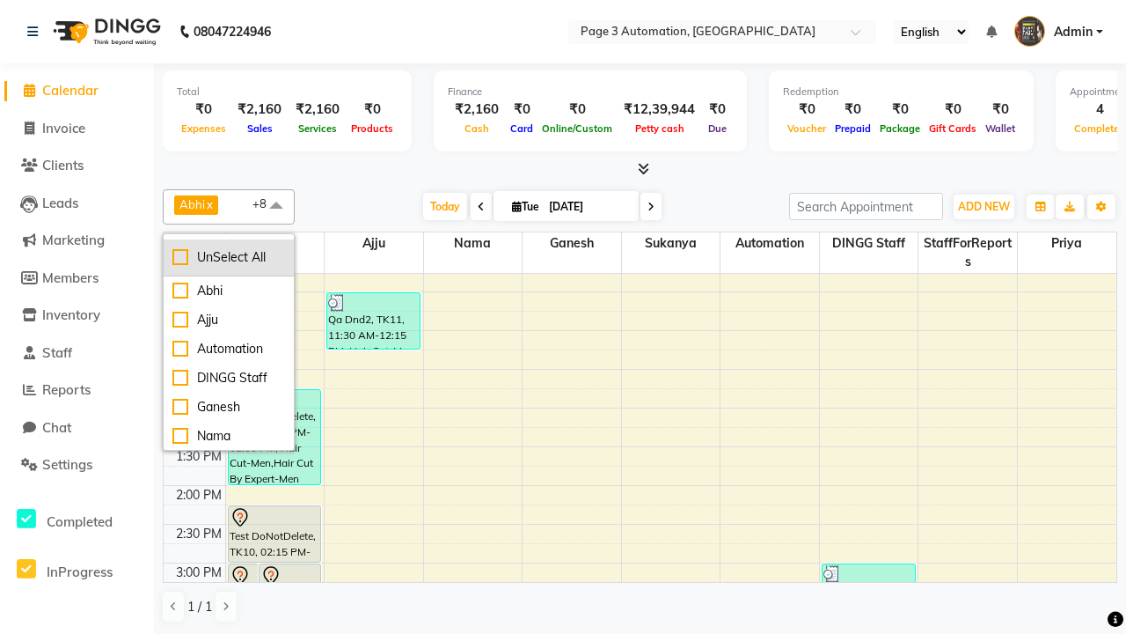
checkbox input "false"
